Goal: Task Accomplishment & Management: Manage account settings

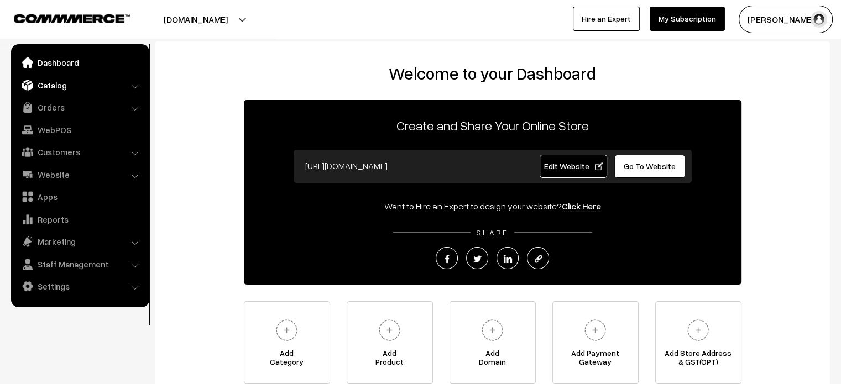
click at [54, 86] on link "Catalog" at bounding box center [80, 85] width 132 height 20
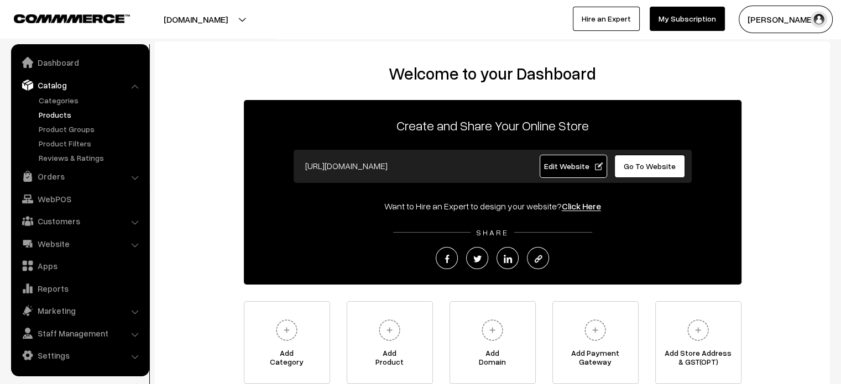
click at [56, 117] on link "Products" at bounding box center [90, 115] width 109 height 12
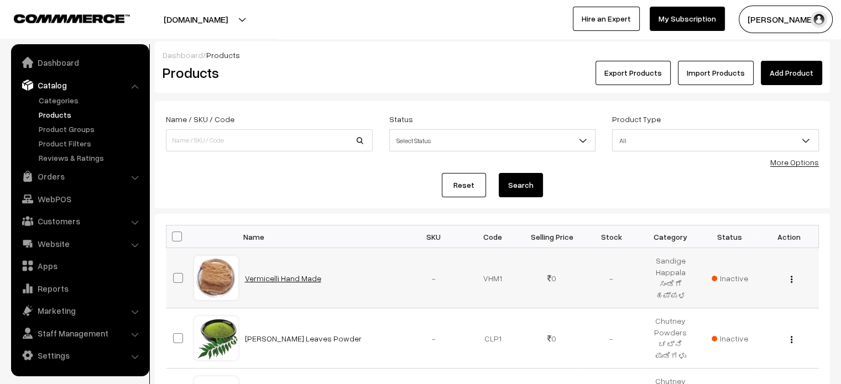
click at [301, 276] on link "Vermicelli Hand Made" at bounding box center [283, 278] width 76 height 9
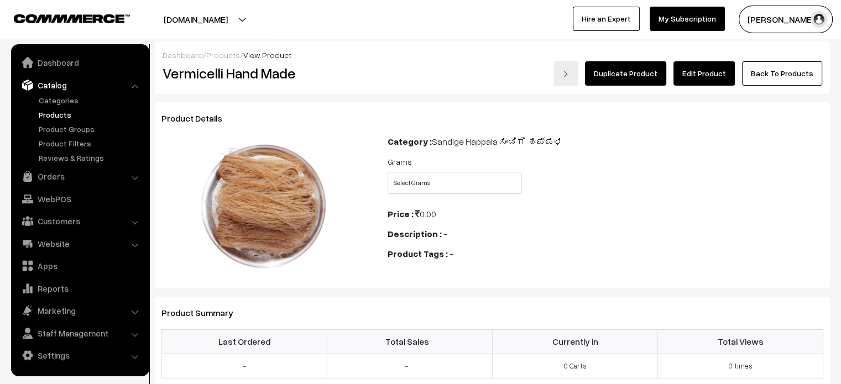
drag, startPoint x: 694, startPoint y: 90, endPoint x: 706, endPoint y: 79, distance: 16.4
click at [706, 79] on div "Dashboard / Products / View Product Vermicelli Hand Made Duplicate Product Edit…" at bounding box center [492, 67] width 675 height 53
click at [706, 79] on link "Edit Product" at bounding box center [703, 73] width 61 height 24
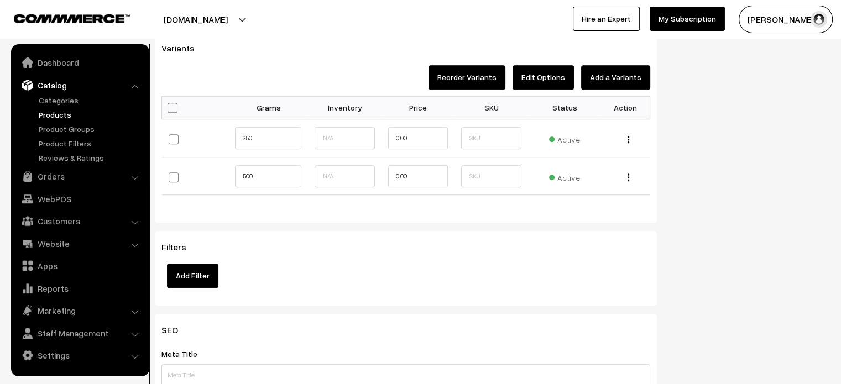
scroll to position [992, 0]
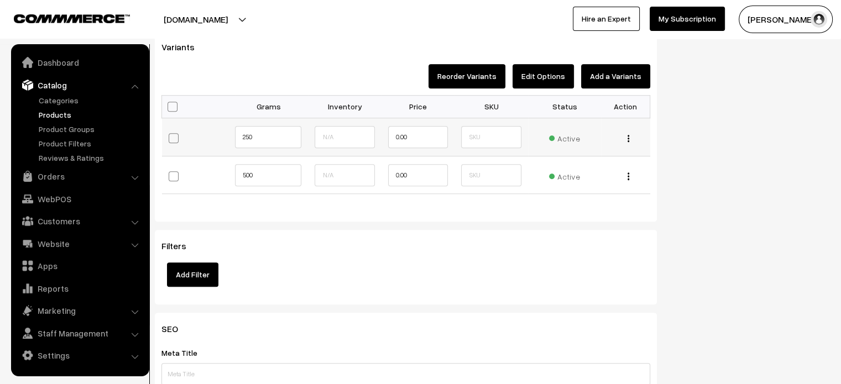
drag, startPoint x: 631, startPoint y: 133, endPoint x: 626, endPoint y: 139, distance: 7.5
click at [626, 139] on div "Edit Change to Bulk Price Delete" at bounding box center [624, 138] width 35 height 12
click at [627, 139] on button "button" at bounding box center [628, 138] width 3 height 9
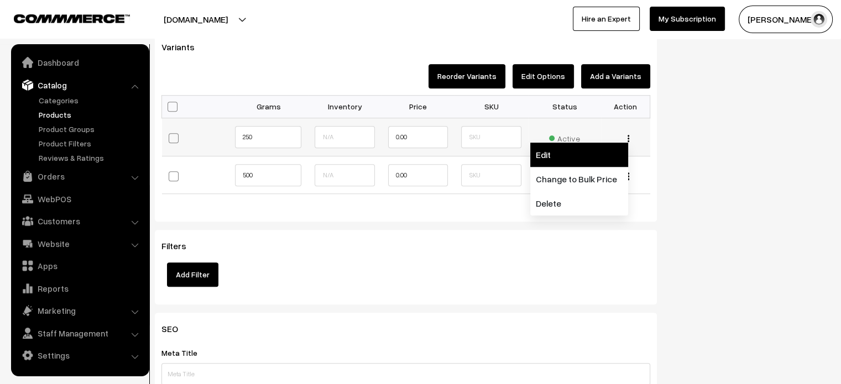
click at [593, 151] on link "Edit" at bounding box center [579, 155] width 98 height 24
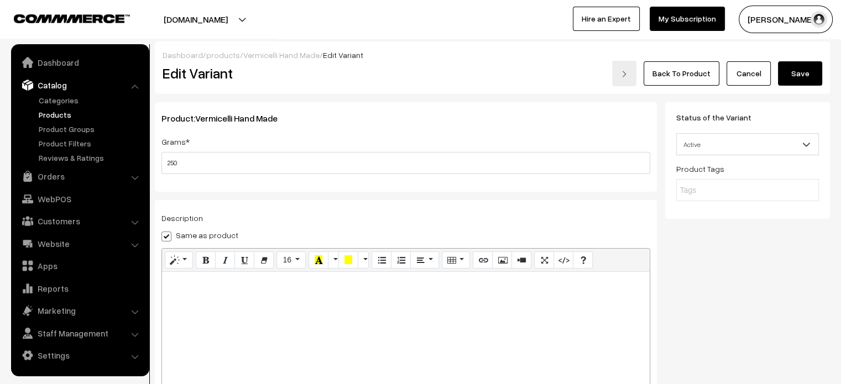
click at [266, 53] on link "Vermicelli Hand Made" at bounding box center [281, 54] width 76 height 9
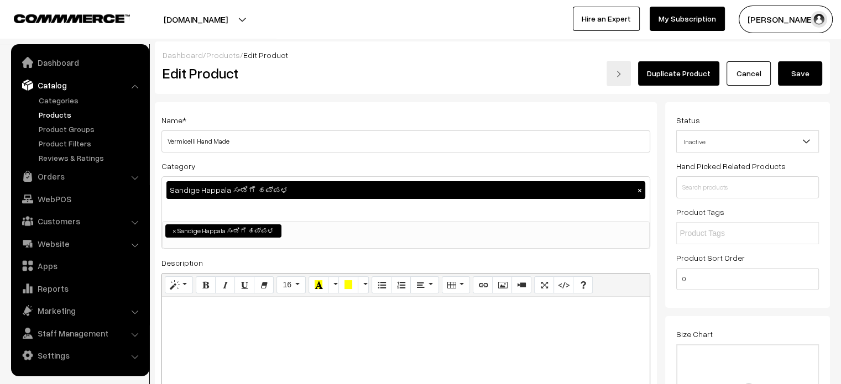
click at [60, 117] on link "Products" at bounding box center [90, 115] width 109 height 12
